Goal: Go to known website: Go to known website

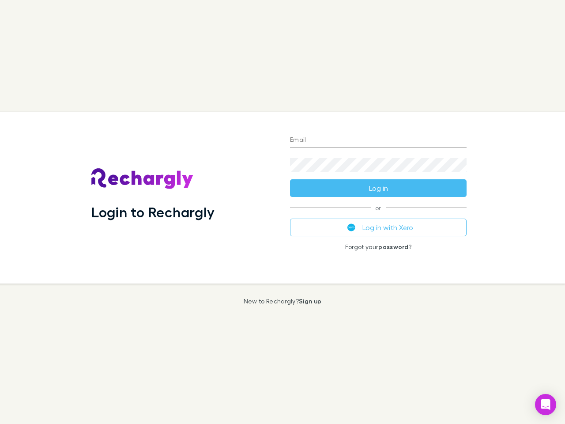
click at [283, 212] on div "Login to Rechargly" at bounding box center [183, 197] width 199 height 171
click at [378, 140] on input "Email" at bounding box center [378, 140] width 177 height 14
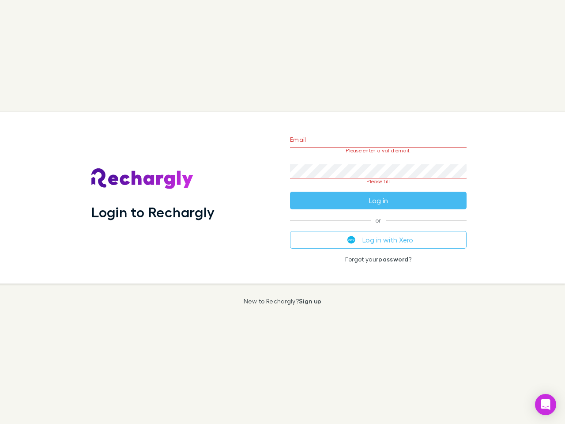
click at [378, 188] on form "Email Please enter a valid email. Password Please fill Log in" at bounding box center [378, 167] width 177 height 83
click at [378, 227] on div "Email Please enter a valid email. Password Please fill Log in or Log in with Xe…" at bounding box center [378, 197] width 191 height 171
click at [546, 404] on icon "Open Intercom Messenger" at bounding box center [545, 404] width 9 height 11
